Goal: Task Accomplishment & Management: Manage account settings

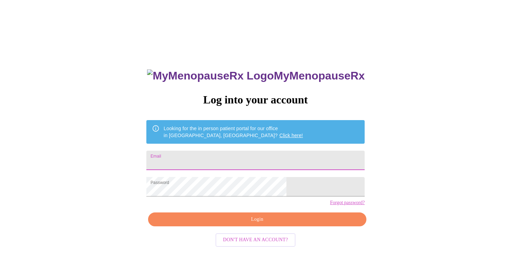
click at [227, 159] on input "Email" at bounding box center [255, 160] width 218 height 19
type input "[EMAIL_ADDRESS][DOMAIN_NAME]"
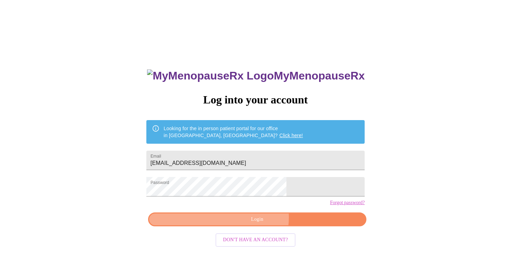
click at [256, 224] on span "Login" at bounding box center [257, 219] width 202 height 9
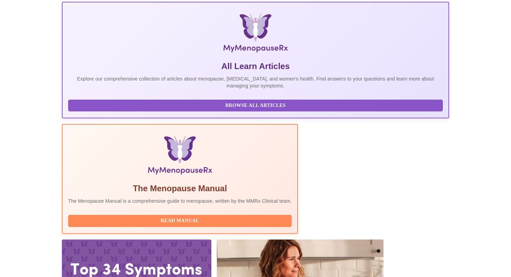
scroll to position [103, 0]
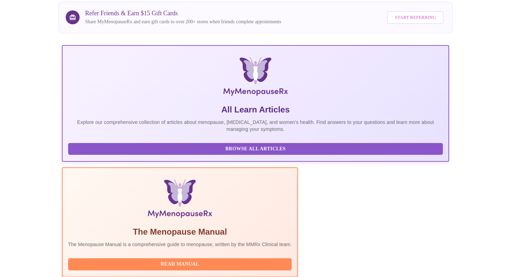
scroll to position [48, 0]
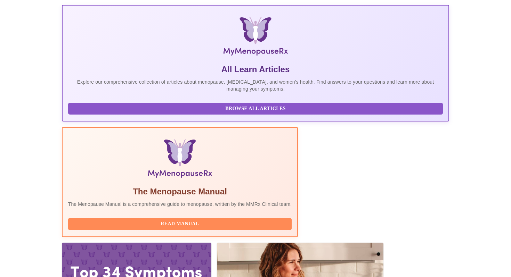
scroll to position [103, 0]
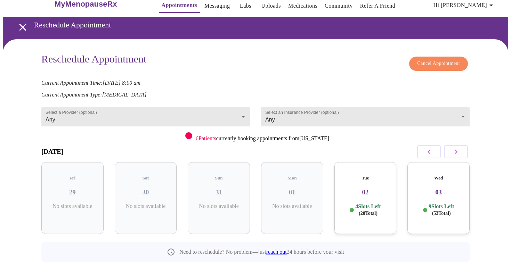
scroll to position [13, 0]
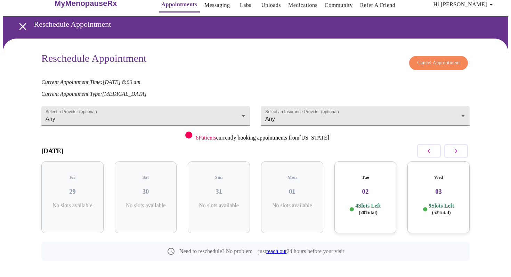
click at [436, 59] on span "Cancel Appointment" at bounding box center [438, 63] width 43 height 9
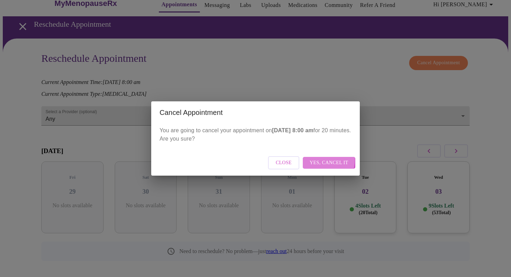
click at [322, 160] on span "Yes, cancel it" at bounding box center [328, 163] width 39 height 9
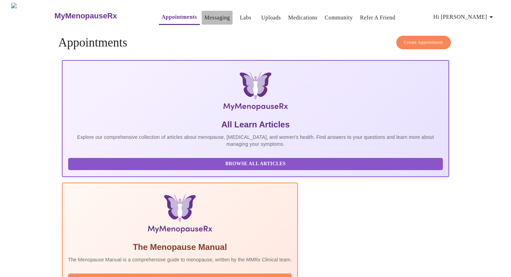
click at [204, 15] on link "Messaging" at bounding box center [216, 18] width 25 height 10
